Goal: Transaction & Acquisition: Purchase product/service

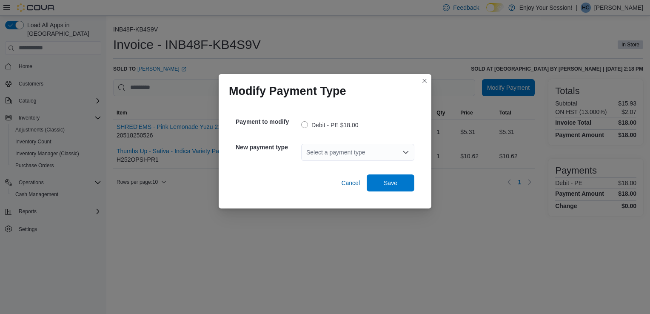
click at [387, 151] on div "Select a payment type" at bounding box center [357, 152] width 113 height 17
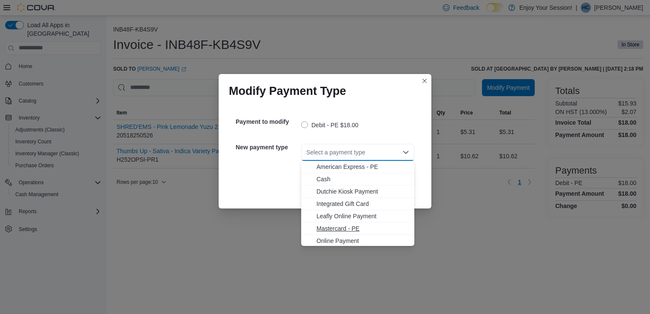
click at [344, 226] on span "Mastercard - PE" at bounding box center [362, 228] width 93 height 9
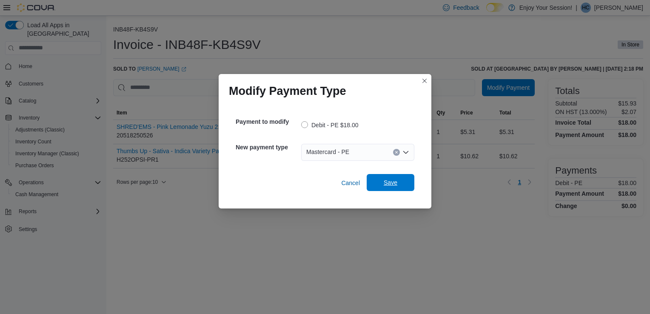
click at [386, 185] on span "Save" at bounding box center [391, 182] width 14 height 9
